Goal: Transaction & Acquisition: Purchase product/service

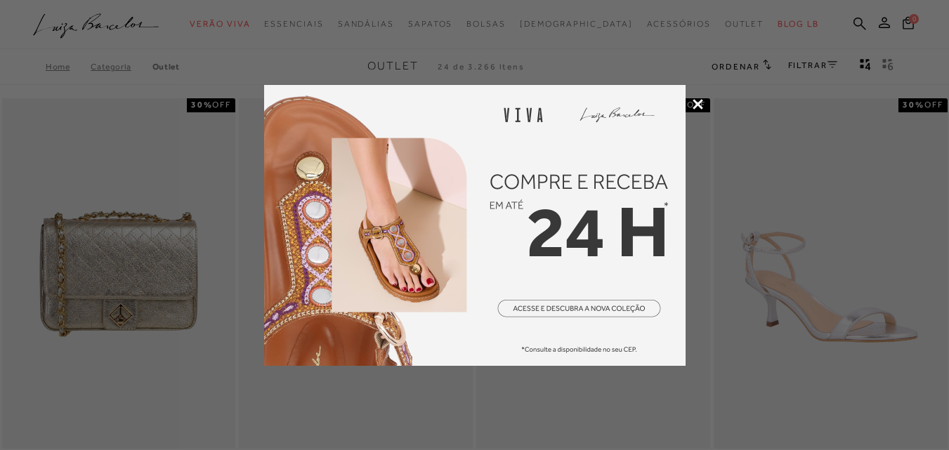
click at [695, 98] on div at bounding box center [474, 225] width 949 height 450
click at [695, 103] on icon at bounding box center [697, 104] width 11 height 11
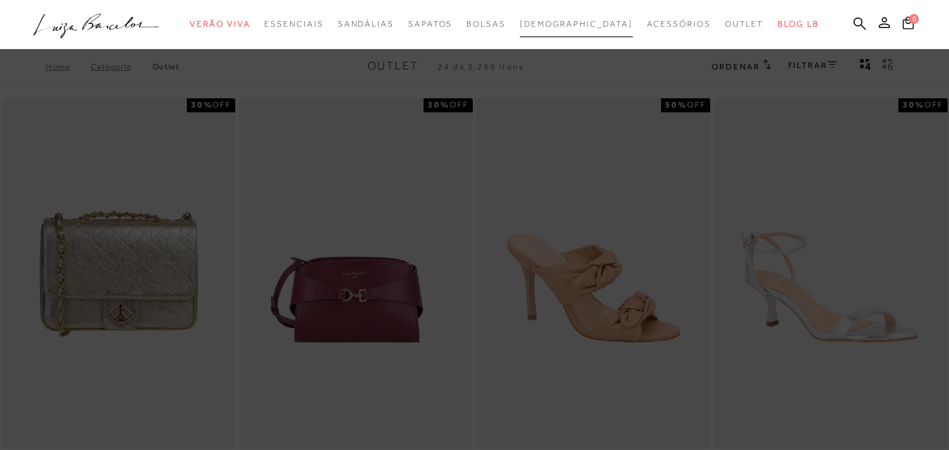
click at [555, 18] on link "[DEMOGRAPHIC_DATA]" at bounding box center [576, 24] width 113 height 26
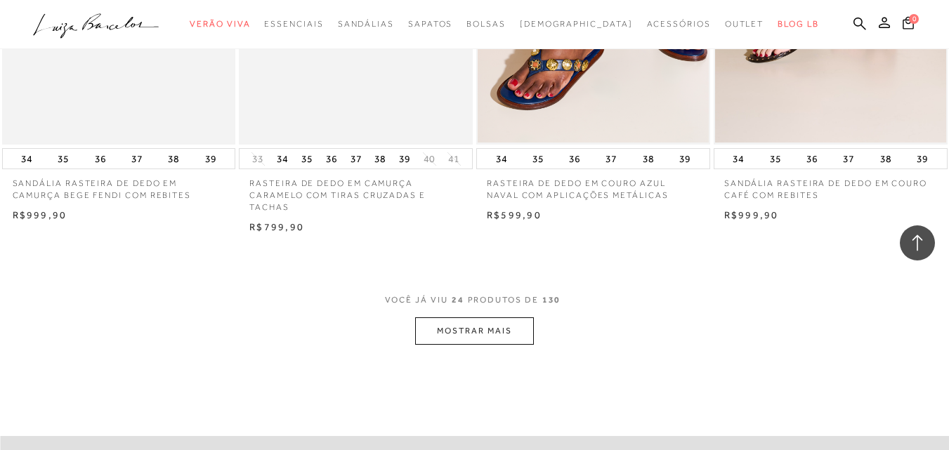
scroll to position [2808, 0]
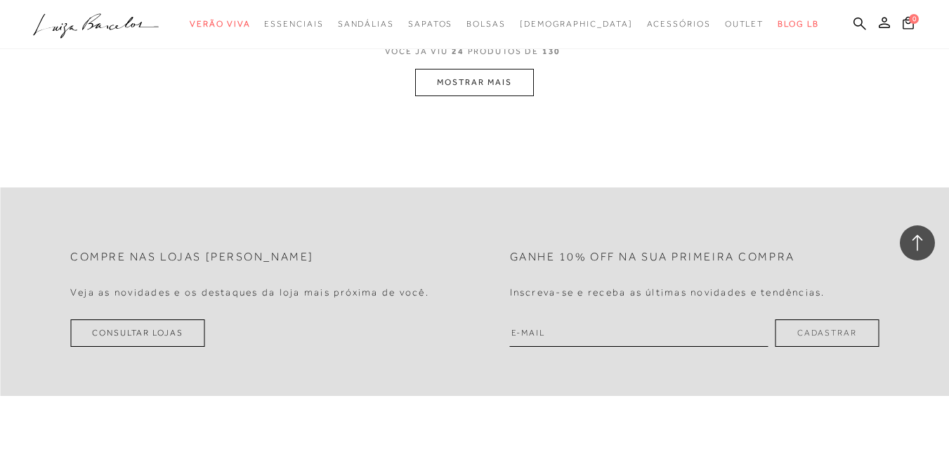
click at [522, 69] on button "MOSTRAR MAIS" at bounding box center [474, 82] width 118 height 27
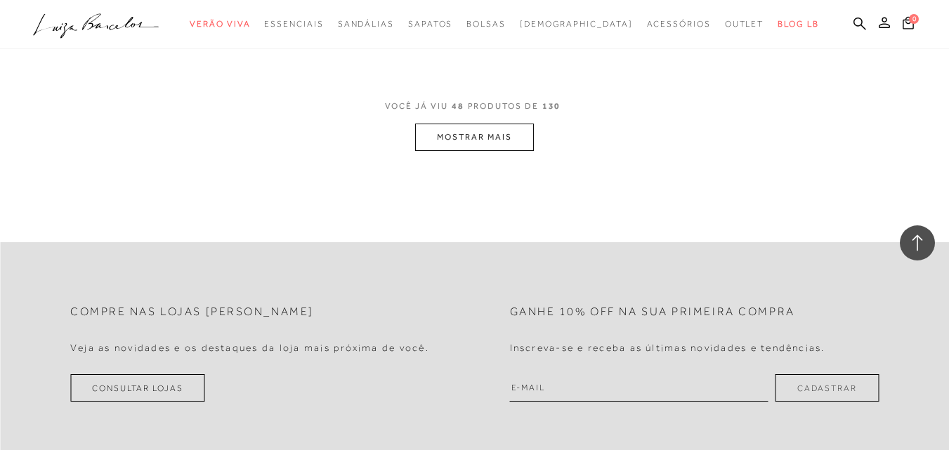
scroll to position [5354, 0]
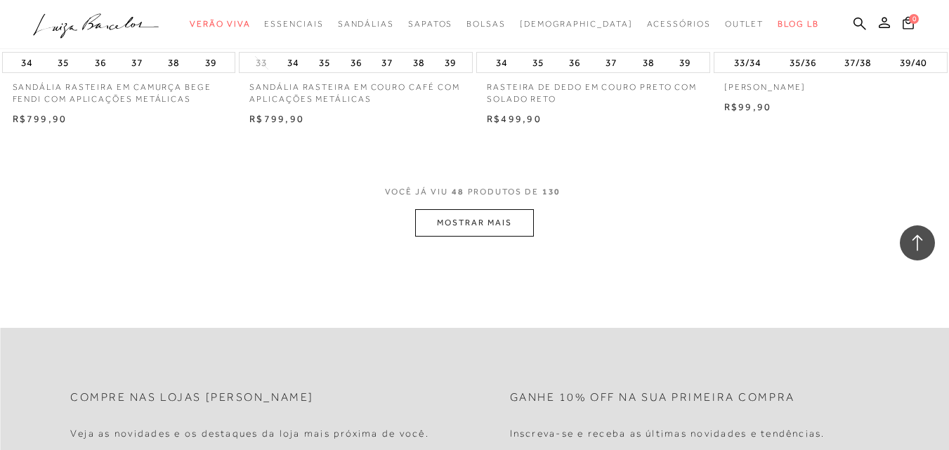
click at [492, 209] on button "MOSTRAR MAIS" at bounding box center [474, 222] width 118 height 27
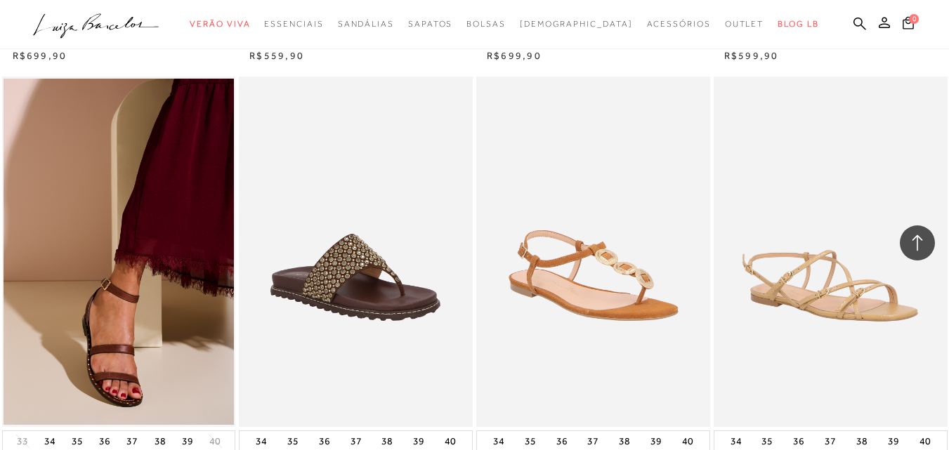
scroll to position [7671, 0]
